Goal: Transaction & Acquisition: Purchase product/service

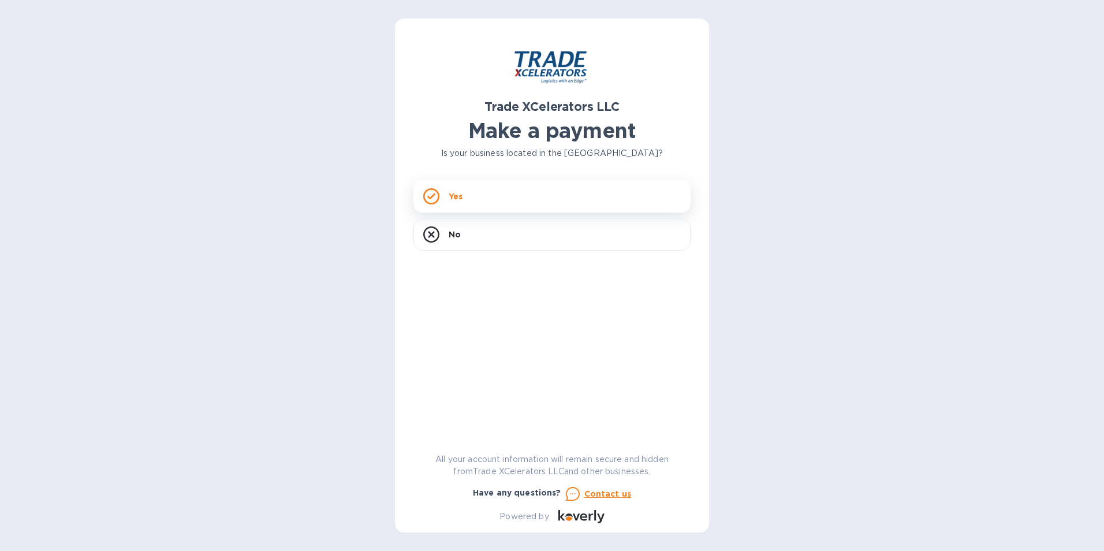
click at [468, 195] on div "Yes" at bounding box center [551, 196] width 277 height 32
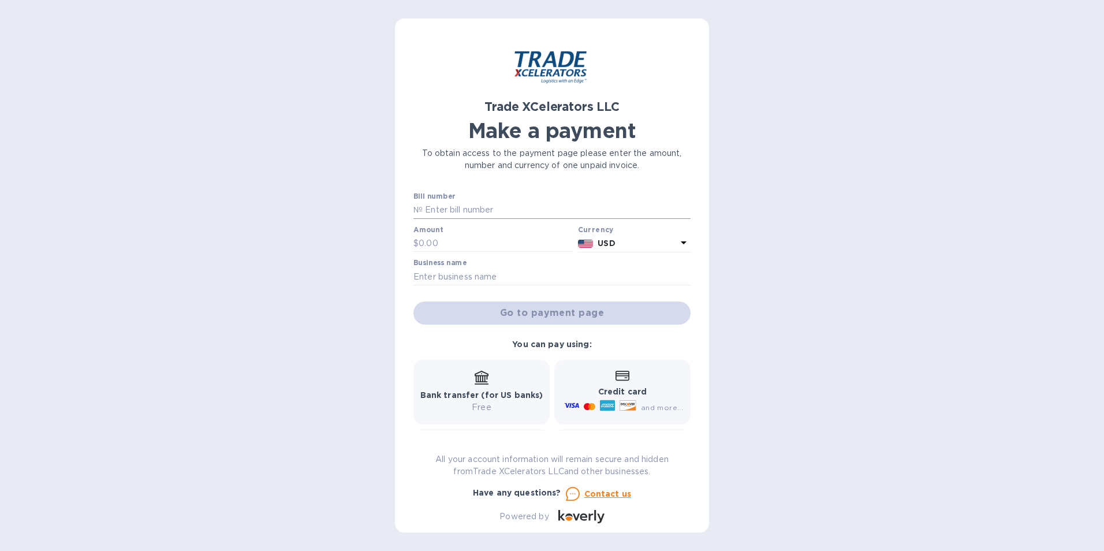
click at [432, 210] on input "text" at bounding box center [557, 209] width 268 height 17
paste input "1505253-1"
type input "1505253-1"
drag, startPoint x: 415, startPoint y: 244, endPoint x: 443, endPoint y: 248, distance: 28.5
click at [443, 248] on div "$" at bounding box center [493, 243] width 160 height 17
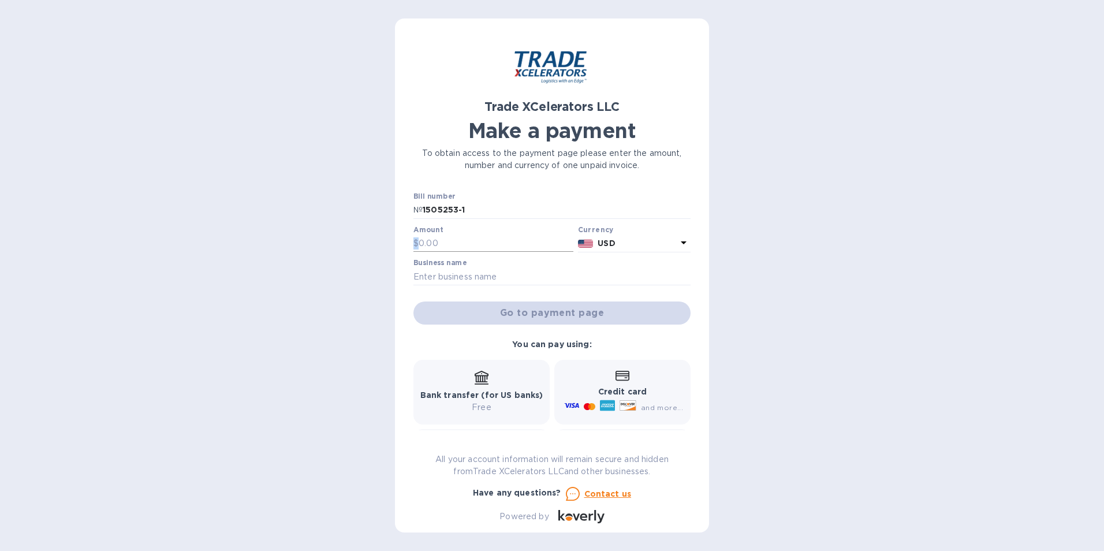
drag, startPoint x: 418, startPoint y: 242, endPoint x: 456, endPoint y: 249, distance: 38.2
click at [456, 249] on div "$" at bounding box center [493, 243] width 160 height 17
click at [444, 241] on input "text" at bounding box center [496, 243] width 155 height 17
drag, startPoint x: 444, startPoint y: 241, endPoint x: 416, endPoint y: 241, distance: 27.7
click at [416, 241] on div "$" at bounding box center [493, 243] width 160 height 17
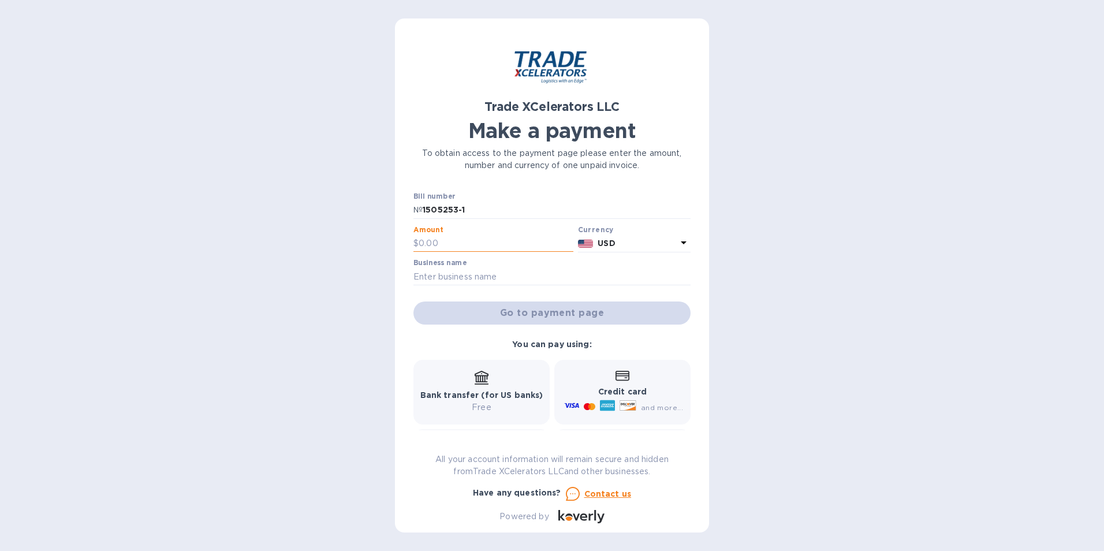
click at [416, 241] on p "$" at bounding box center [415, 243] width 5 height 12
click at [463, 245] on input "text" at bounding box center [496, 243] width 155 height 17
click at [451, 246] on input "text" at bounding box center [496, 243] width 155 height 17
type input "375.00"
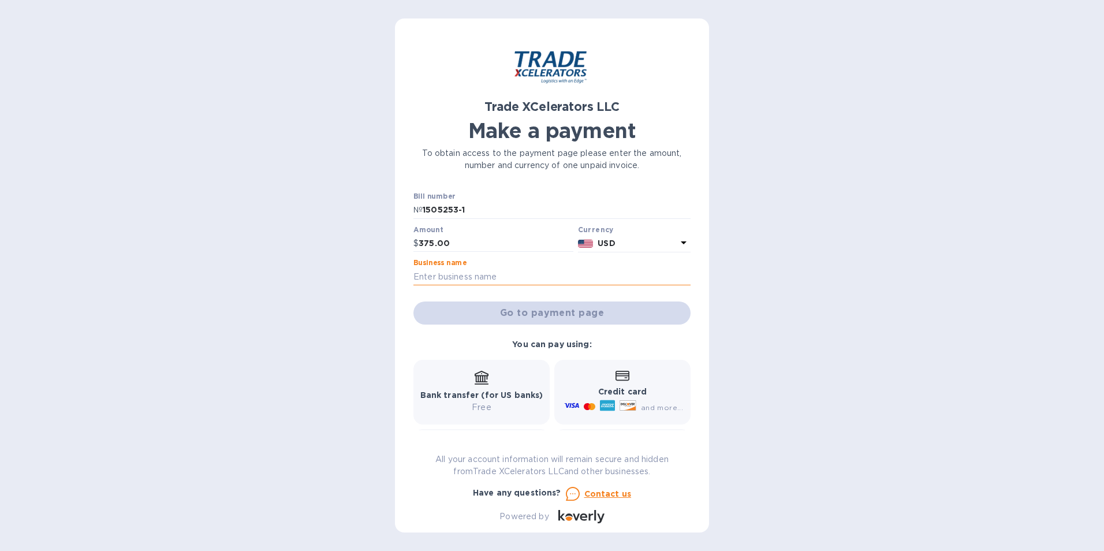
click at [425, 279] on input "text" at bounding box center [551, 276] width 277 height 17
click at [426, 275] on input "text" at bounding box center [551, 276] width 277 height 17
click at [417, 276] on input "text" at bounding box center [551, 276] width 277 height 17
click at [417, 274] on input "text" at bounding box center [551, 276] width 277 height 17
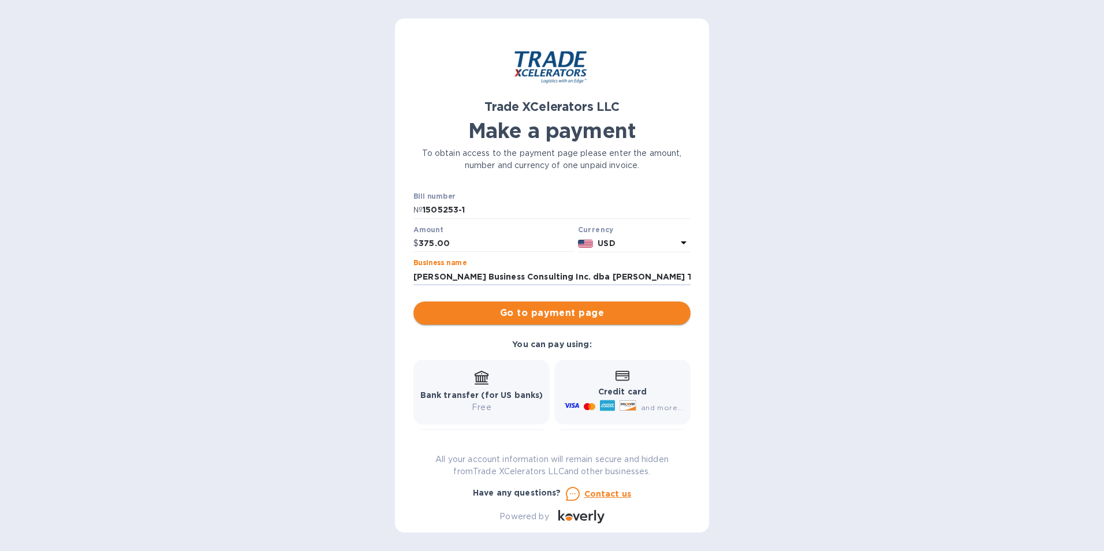
type input "[PERSON_NAME] Business Consulting Inc. dba [PERSON_NAME] Tools"
click at [519, 313] on span "Go to payment page" at bounding box center [552, 313] width 259 height 14
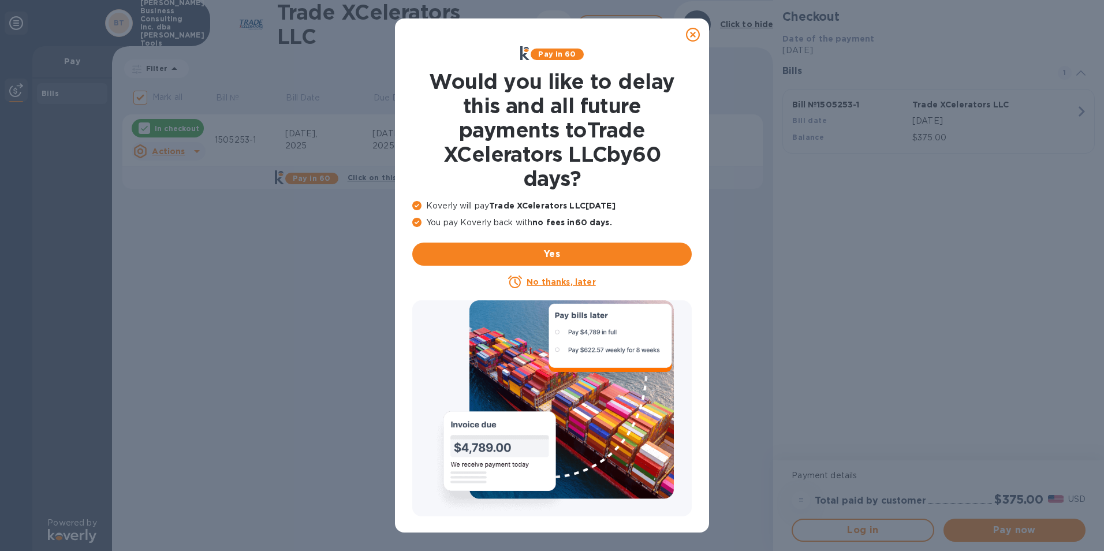
click at [550, 283] on u "No thanks, later" at bounding box center [561, 281] width 69 height 9
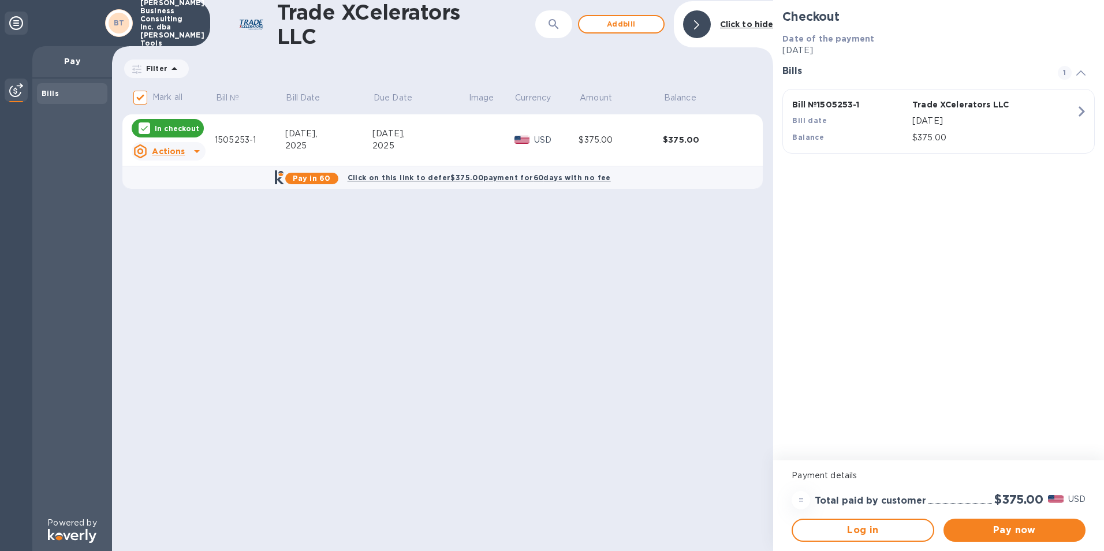
click at [195, 145] on icon at bounding box center [197, 151] width 14 height 14
click at [195, 146] on div at bounding box center [552, 275] width 1104 height 551
click at [994, 529] on span "Pay now" at bounding box center [1015, 530] width 124 height 14
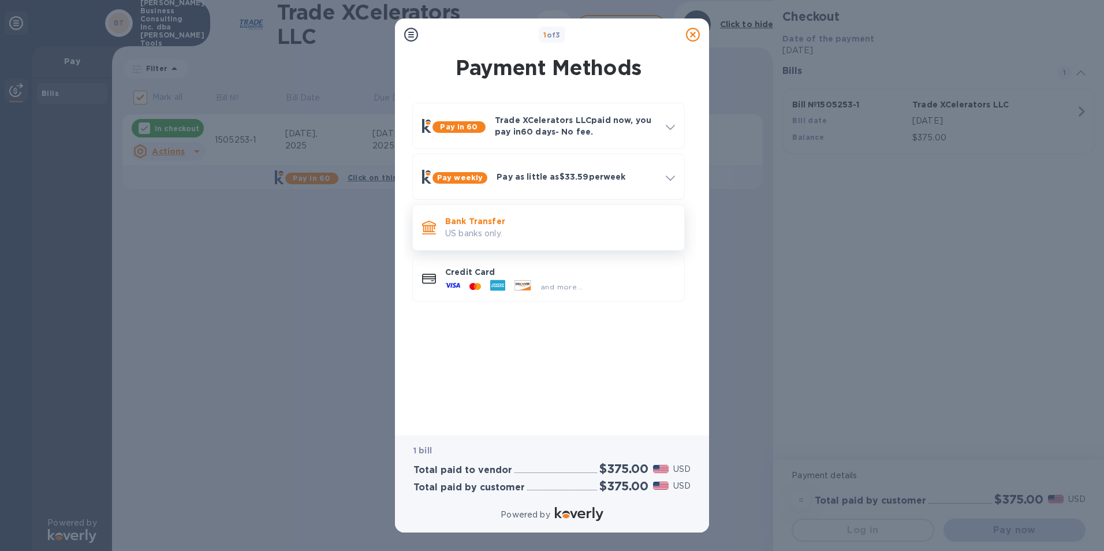
click at [480, 229] on p "US banks only." at bounding box center [560, 233] width 230 height 12
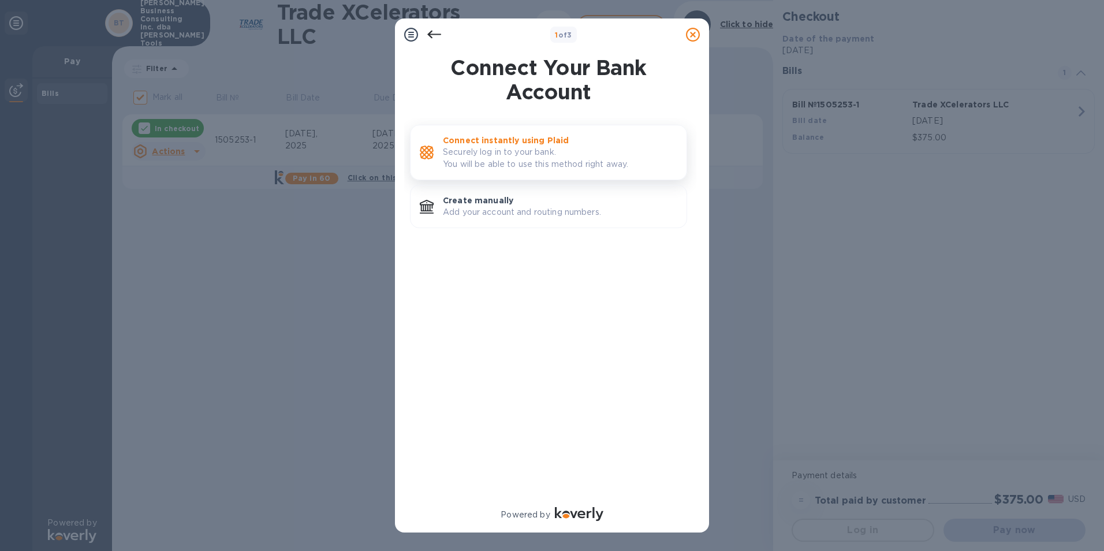
click at [457, 156] on p "Securely log in to your bank. You will be able to use this method right away." at bounding box center [560, 158] width 234 height 24
